Goal: Communication & Community: Answer question/provide support

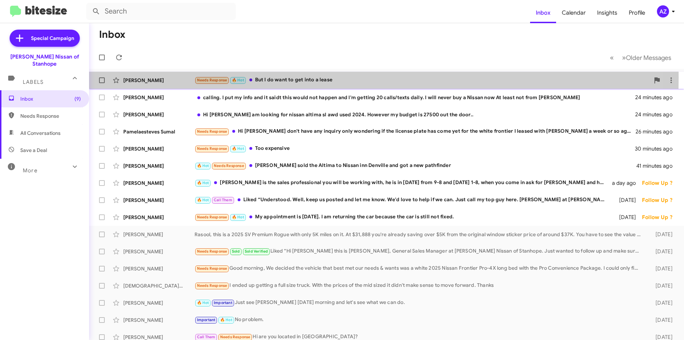
click at [173, 77] on div "[PERSON_NAME]" at bounding box center [158, 80] width 71 height 7
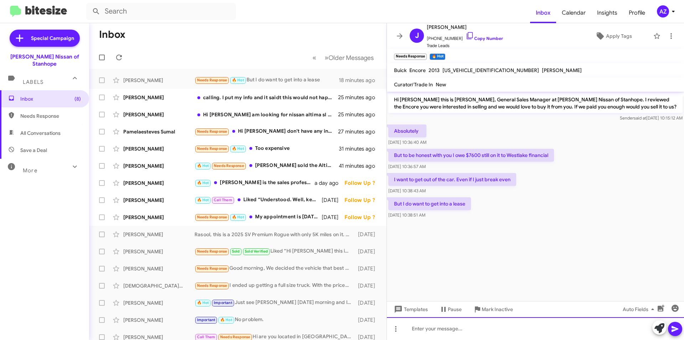
click at [546, 324] on div at bounding box center [535, 328] width 297 height 23
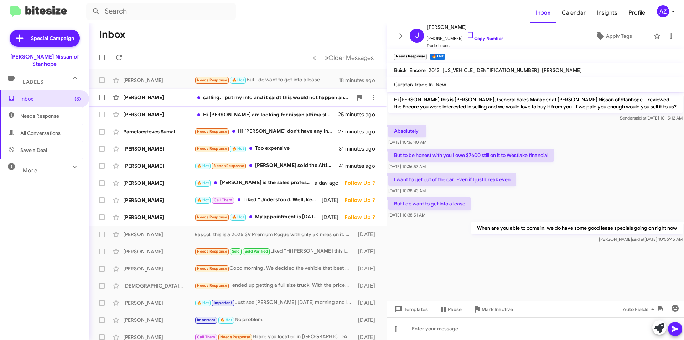
click at [181, 97] on div "[PERSON_NAME]" at bounding box center [158, 97] width 71 height 7
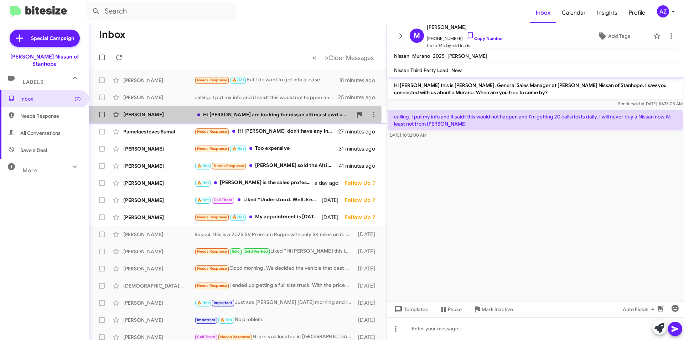
click at [179, 113] on div "[PERSON_NAME]" at bounding box center [158, 114] width 71 height 7
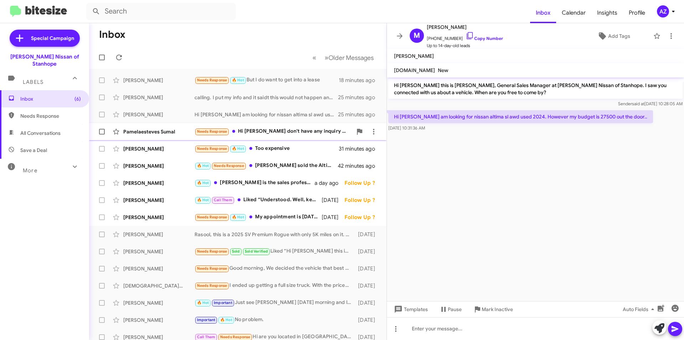
click at [268, 131] on div "Needs Response Hi [PERSON_NAME] don't have any inquiry only wondering if the li…" at bounding box center [274, 131] width 158 height 8
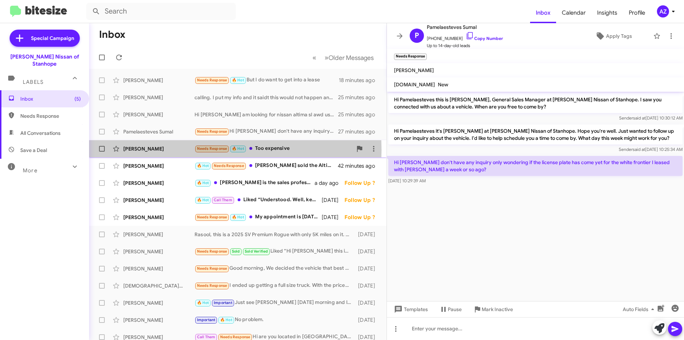
click at [165, 150] on div "[PERSON_NAME]" at bounding box center [158, 148] width 71 height 7
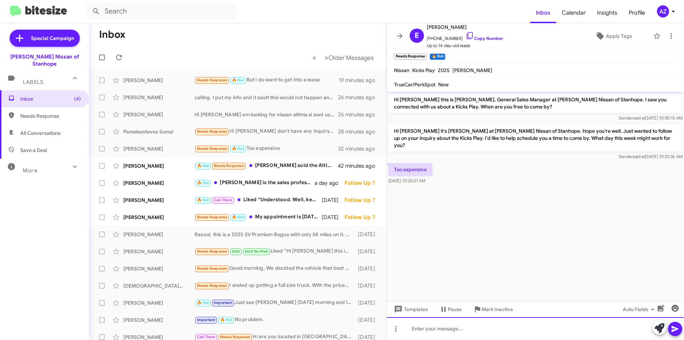
click at [490, 327] on div at bounding box center [535, 328] width 297 height 23
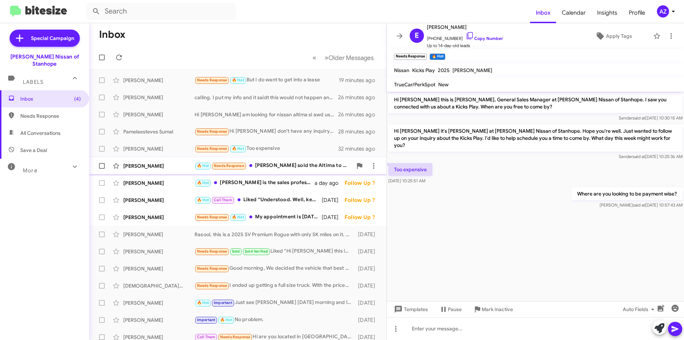
click at [164, 167] on div "[PERSON_NAME]" at bounding box center [158, 165] width 71 height 7
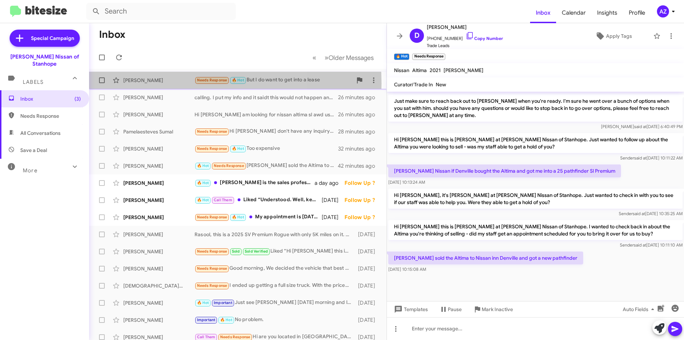
click at [163, 83] on div "[PERSON_NAME]" at bounding box center [158, 80] width 71 height 7
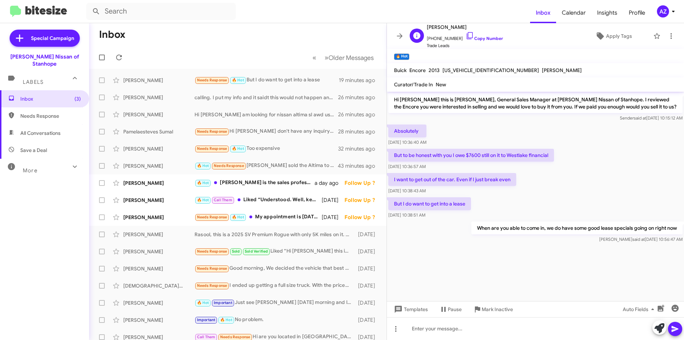
drag, startPoint x: 472, startPoint y: 25, endPoint x: 440, endPoint y: 25, distance: 31.4
click at [440, 25] on span "[PERSON_NAME]" at bounding box center [465, 27] width 76 height 9
copy span "[PERSON_NAME]"
click at [448, 333] on div at bounding box center [535, 328] width 297 height 23
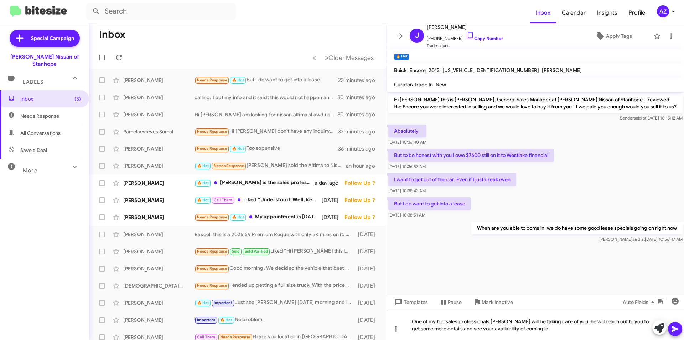
click at [676, 329] on icon at bounding box center [675, 329] width 7 height 6
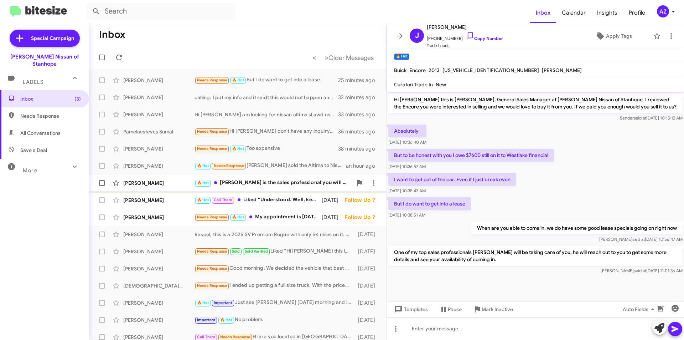
click at [164, 185] on div "[PERSON_NAME]" at bounding box center [158, 182] width 71 height 7
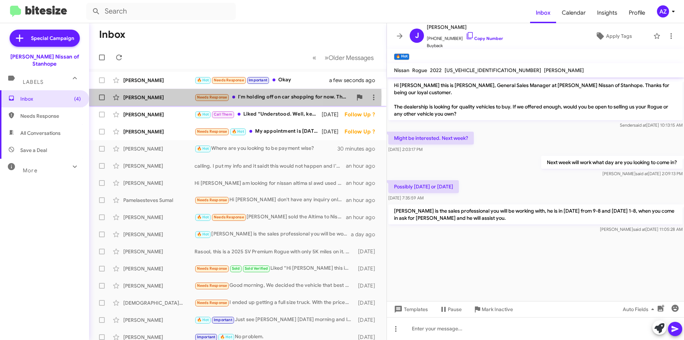
click at [171, 96] on div "Daniel Philipps" at bounding box center [158, 97] width 71 height 7
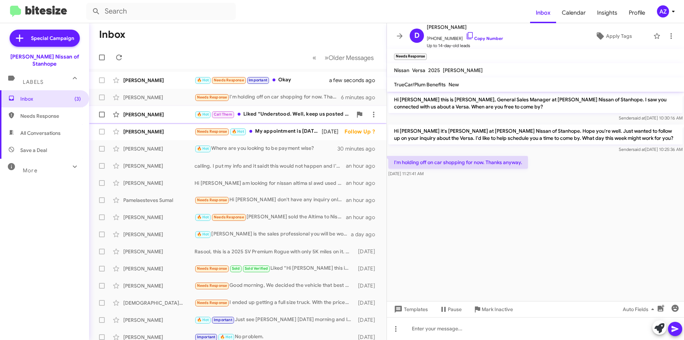
click at [166, 114] on div "[PERSON_NAME]" at bounding box center [158, 114] width 71 height 7
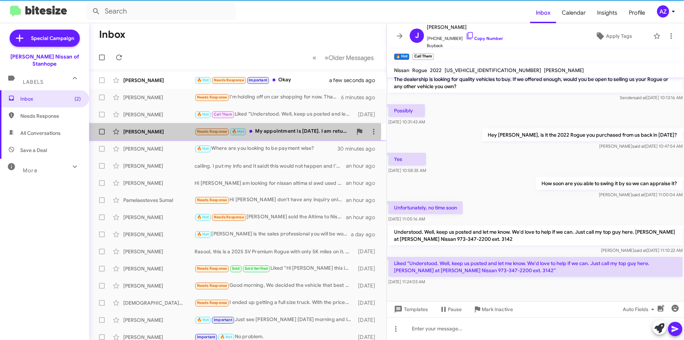
click at [170, 132] on div "[PERSON_NAME]" at bounding box center [158, 131] width 71 height 7
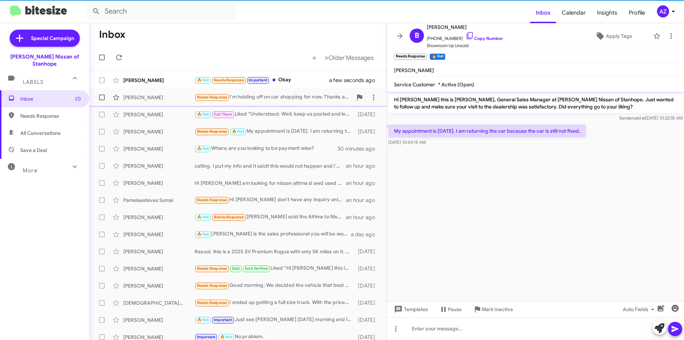
click at [168, 98] on div "Daniel Philipps" at bounding box center [158, 97] width 71 height 7
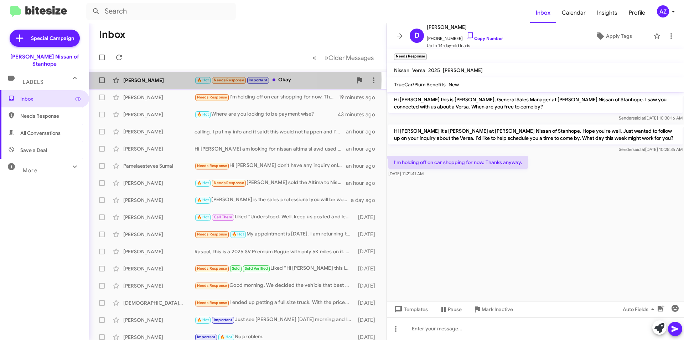
click at [168, 79] on div "[PERSON_NAME]" at bounding box center [158, 80] width 71 height 7
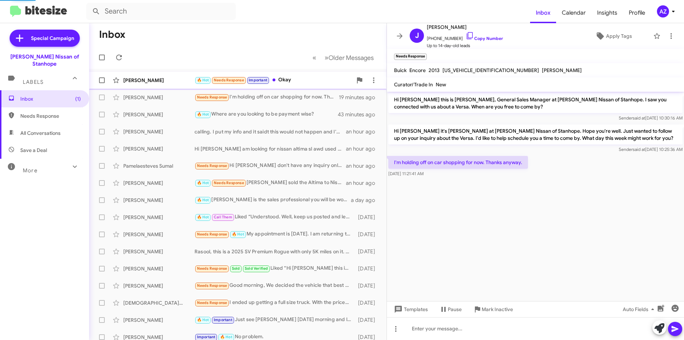
scroll to position [13, 0]
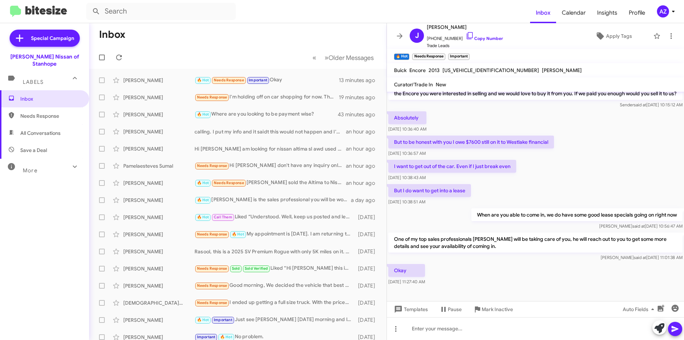
click at [176, 40] on mat-toolbar-row "Inbox" at bounding box center [238, 34] width 298 height 23
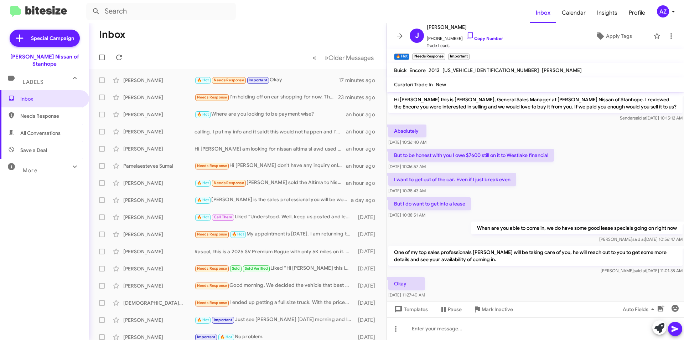
click at [51, 124] on span "All Conversations" at bounding box center [44, 132] width 89 height 17
type input "in:all-conversations"
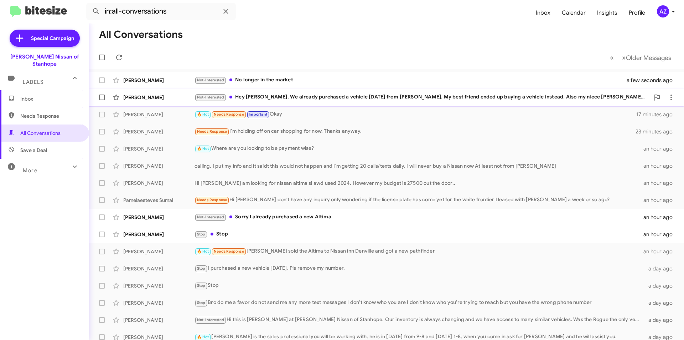
click at [156, 94] on div "Edward Dunn" at bounding box center [158, 97] width 71 height 7
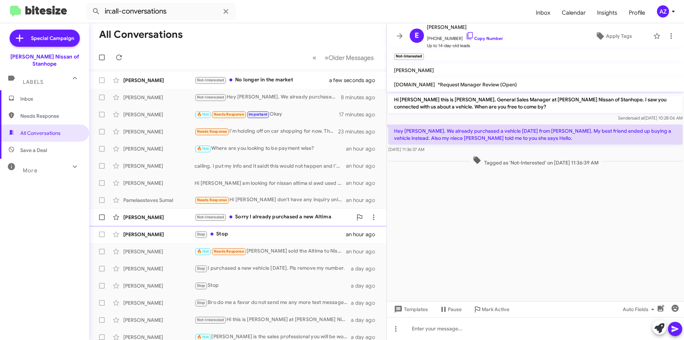
click at [158, 216] on div "Sal Iannetta" at bounding box center [158, 217] width 71 height 7
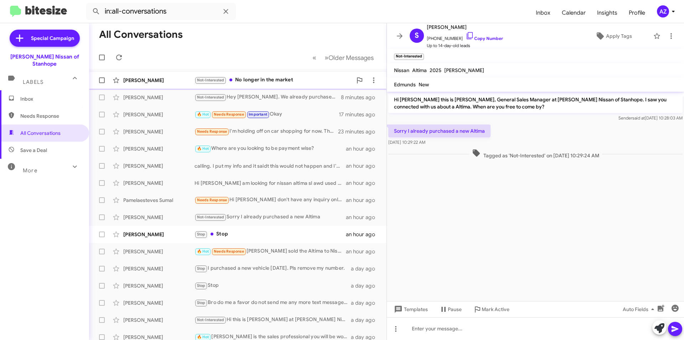
click at [158, 78] on div "George Connolly" at bounding box center [158, 80] width 71 height 7
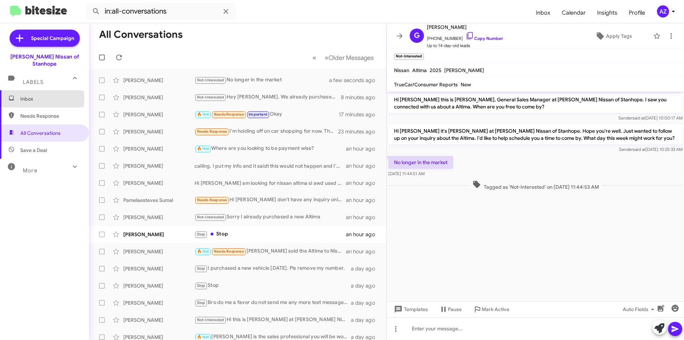
click at [35, 95] on span "Inbox" at bounding box center [50, 98] width 61 height 7
